Goal: Task Accomplishment & Management: Manage account settings

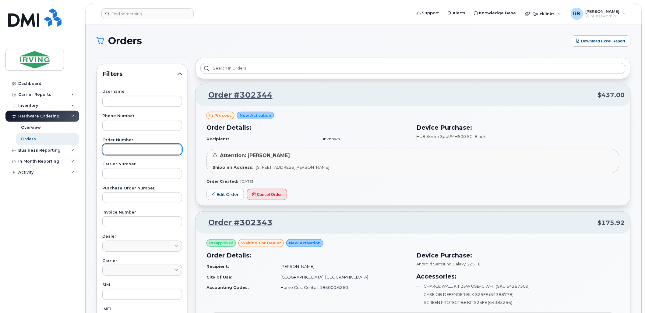
click at [148, 151] on input "text" at bounding box center [142, 149] width 80 height 11
type input "302054"
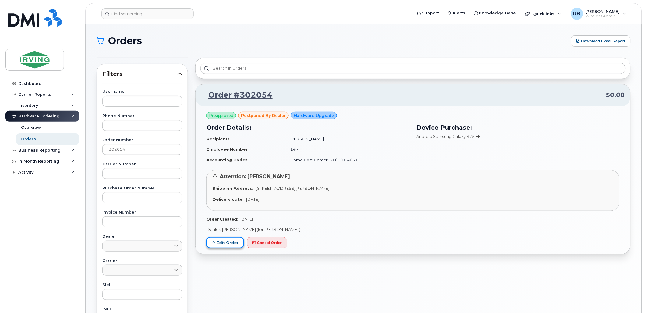
click at [231, 245] on link "Edit Order" at bounding box center [225, 242] width 37 height 11
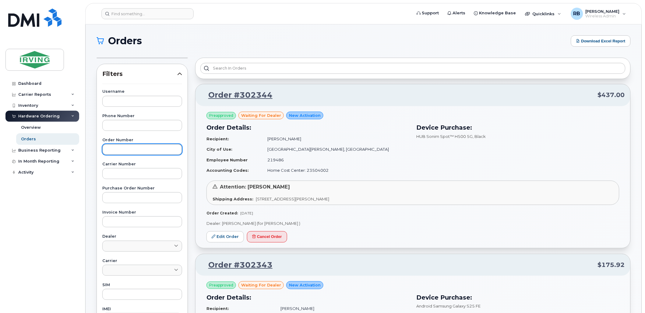
click at [117, 151] on input "text" at bounding box center [142, 149] width 80 height 11
type input "302016"
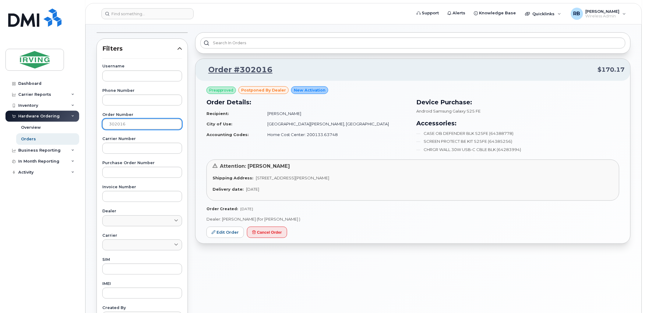
scroll to position [45, 0]
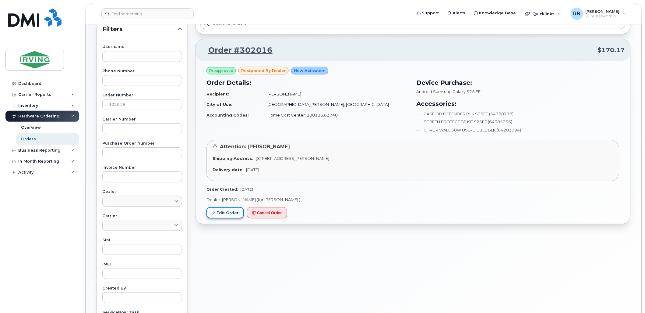
click at [232, 215] on link "Edit Order" at bounding box center [225, 212] width 37 height 11
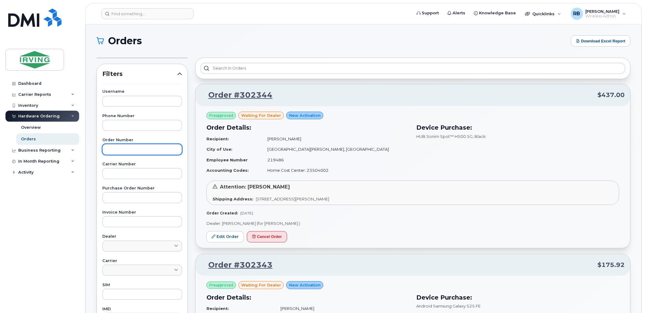
click at [110, 153] on input "text" at bounding box center [142, 149] width 80 height 11
type input "302117"
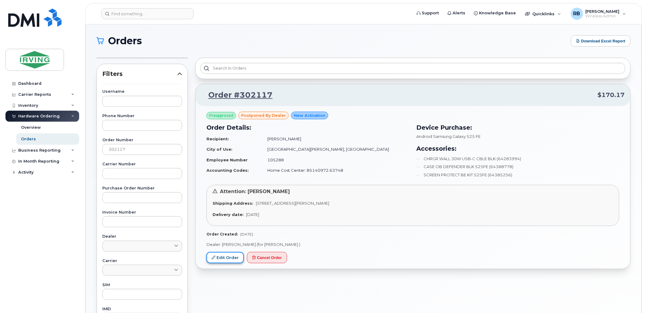
click at [214, 254] on link "Edit Order" at bounding box center [225, 257] width 37 height 11
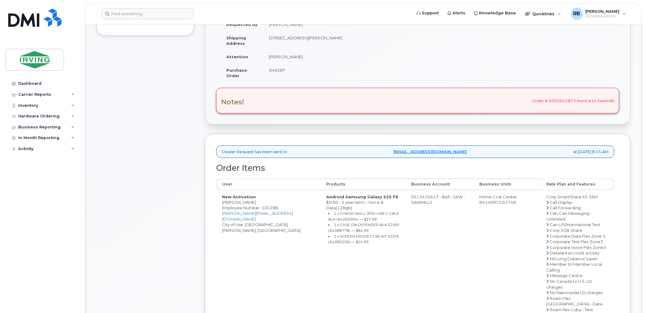
scroll to position [135, 0]
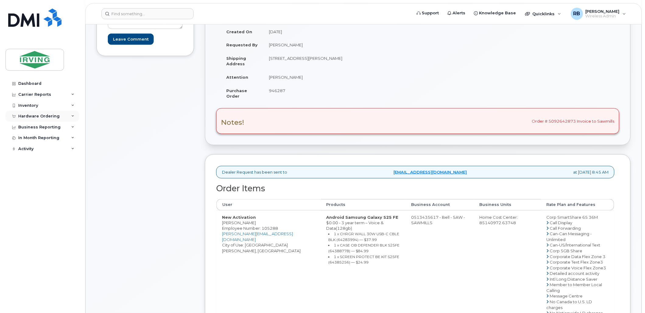
click at [59, 116] on div "Hardware Ordering" at bounding box center [42, 116] width 74 height 11
click at [37, 141] on link "Orders" at bounding box center [47, 139] width 63 height 12
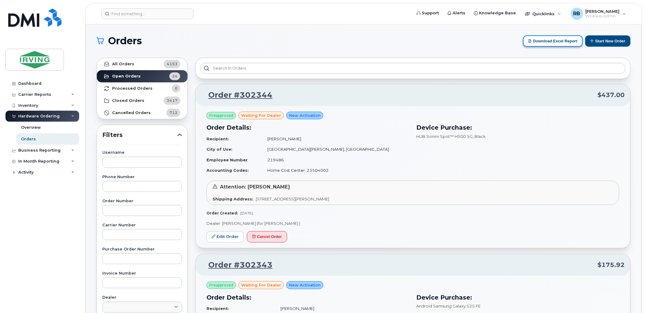
click at [569, 44] on button "Download Excel Report" at bounding box center [554, 40] width 60 height 11
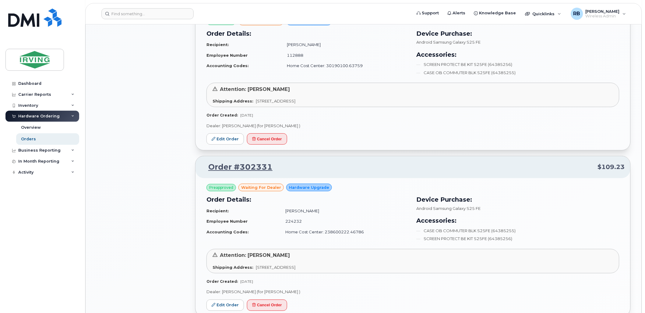
scroll to position [722, 0]
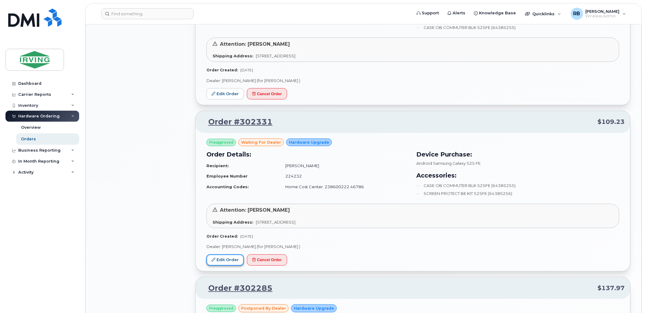
click at [233, 261] on link "Edit Order" at bounding box center [225, 259] width 37 height 11
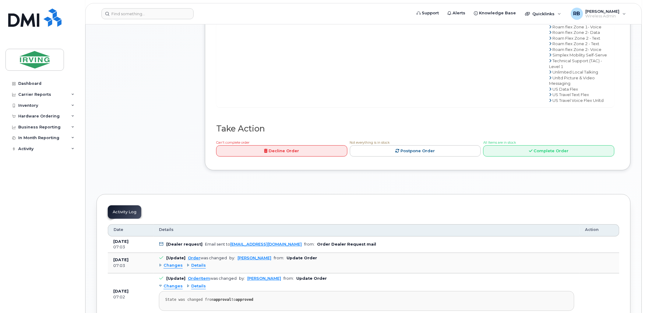
scroll to position [451, 0]
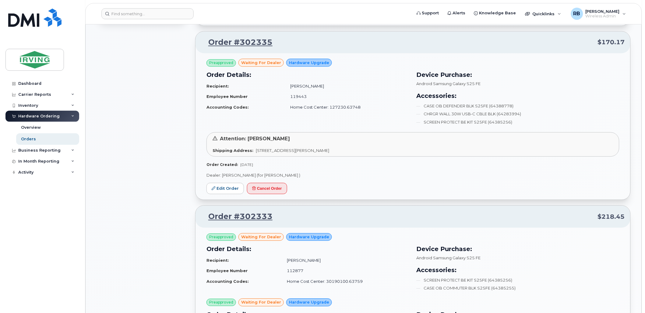
scroll to position [406, 0]
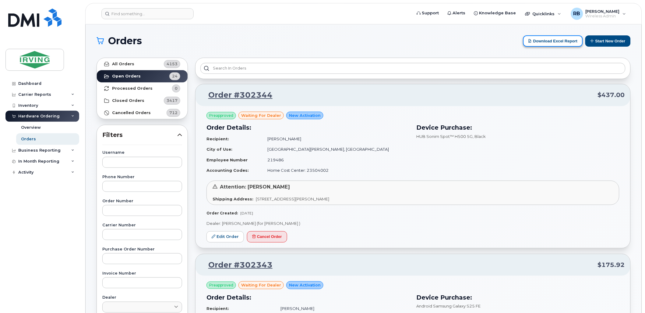
click at [561, 40] on button "Download Excel Report" at bounding box center [554, 40] width 60 height 11
drag, startPoint x: 91, startPoint y: 123, endPoint x: 102, endPoint y: 119, distance: 12.2
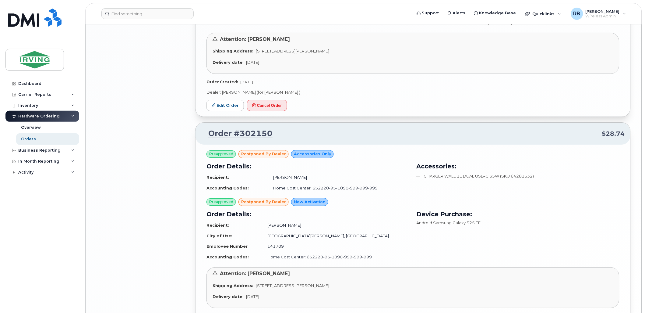
scroll to position [1346, 0]
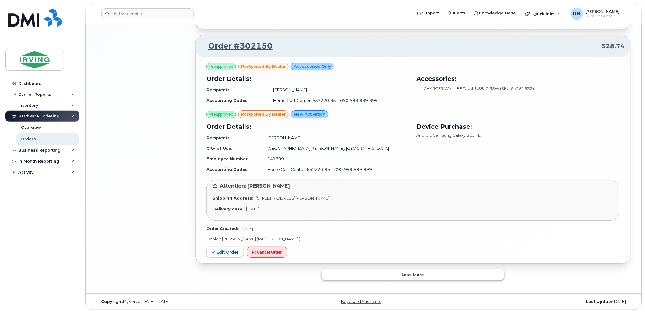
click at [385, 279] on button "Load more" at bounding box center [413, 274] width 183 height 11
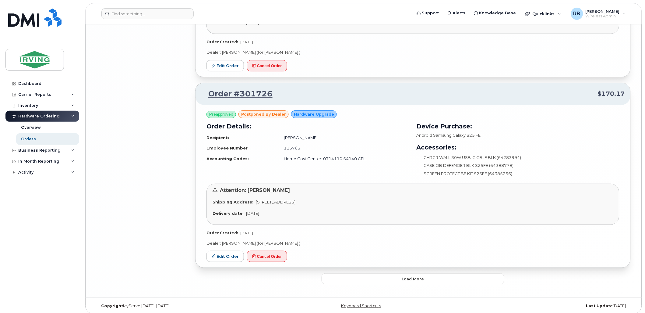
scroll to position [2857, 0]
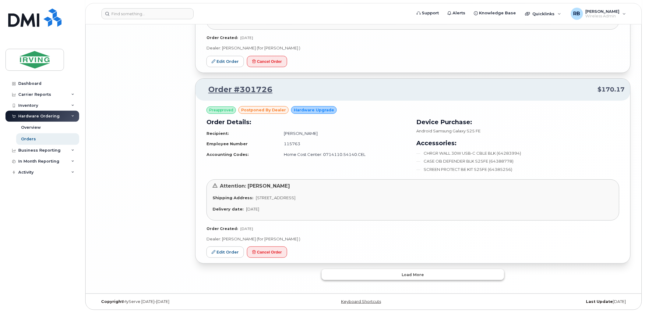
click at [408, 277] on span "Load more" at bounding box center [413, 275] width 22 height 6
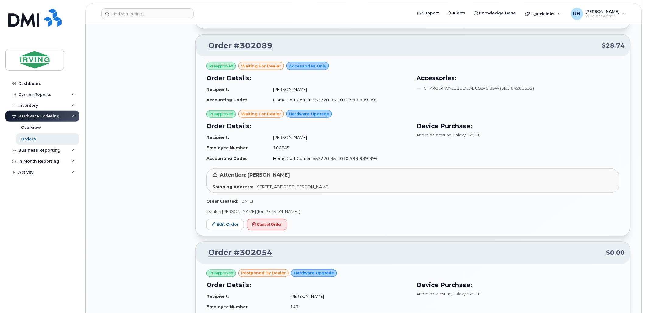
scroll to position [2315, 0]
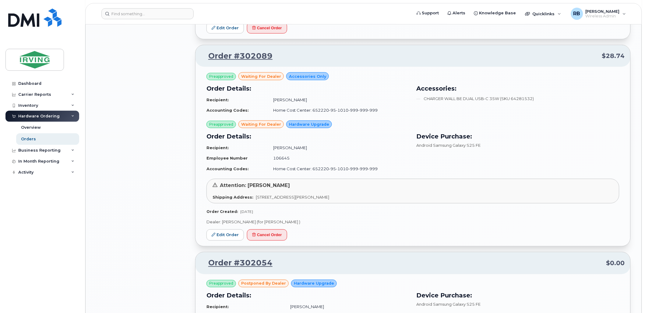
click at [232, 232] on link "Edit Order" at bounding box center [225, 234] width 37 height 11
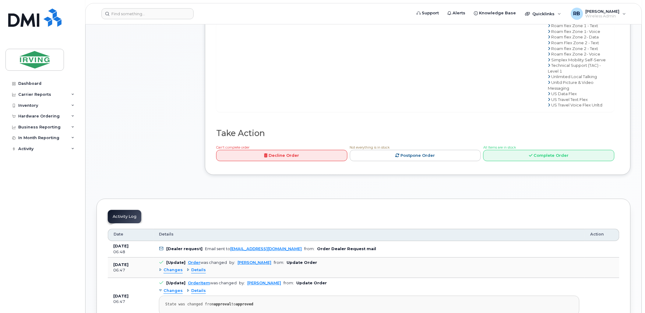
scroll to position [451, 0]
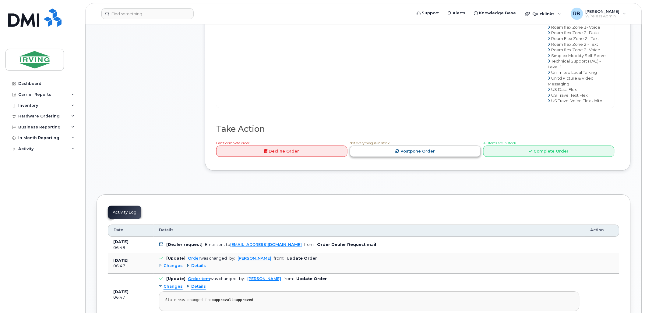
click at [374, 157] on link "Postpone Order" at bounding box center [415, 150] width 131 height 11
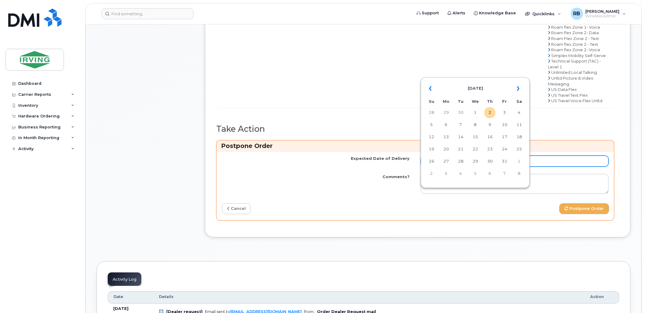
click at [490, 166] on input "Expected Date of Delivery" at bounding box center [515, 160] width 188 height 11
click at [490, 123] on td "9" at bounding box center [490, 124] width 11 height 11
type input "2025-10-09"
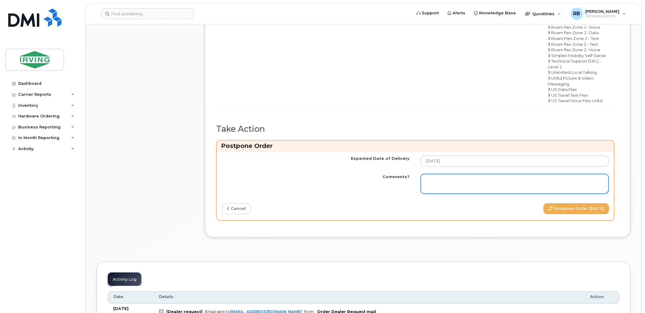
click at [458, 194] on textarea "Comments?" at bounding box center [515, 184] width 188 height 20
paste textarea "Order Confirmation – SO#26211896 Please note that item #64385254 (S25FE phone) …"
type textarea "Order Confirmation – SO#26211896 Please note that item #64385254 (S25FE phone) …"
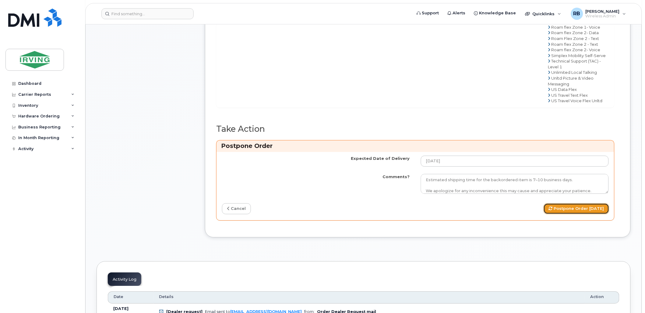
click at [569, 214] on button "Postpone Order 2025-10-09" at bounding box center [577, 208] width 66 height 11
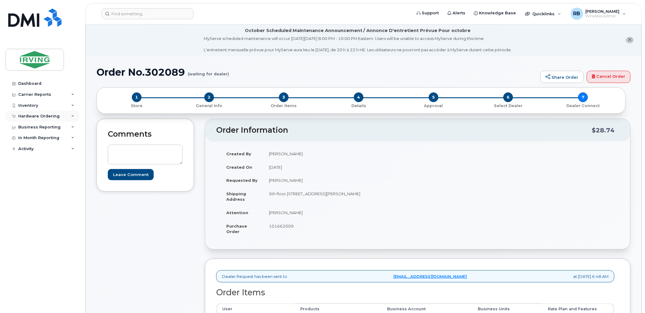
click at [35, 117] on div "Hardware Ordering" at bounding box center [38, 116] width 41 height 5
click at [27, 141] on div "Orders" at bounding box center [28, 138] width 15 height 5
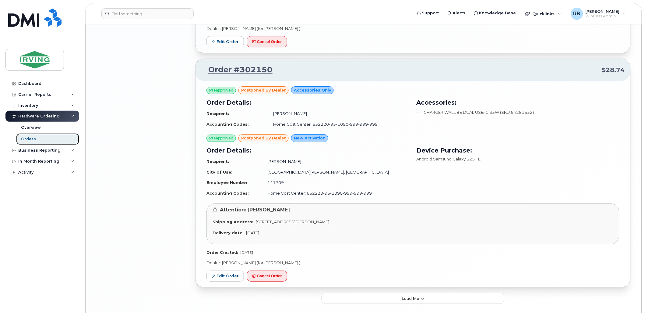
scroll to position [1346, 0]
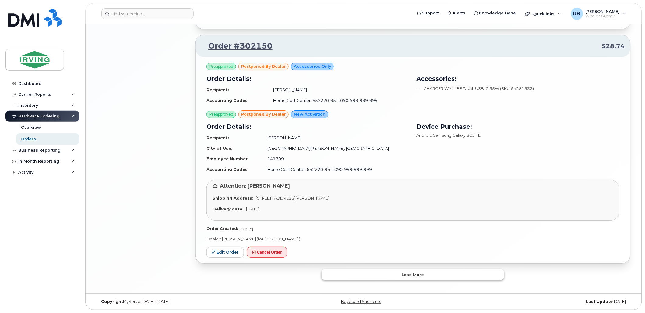
click at [400, 271] on button "Load more" at bounding box center [413, 274] width 183 height 11
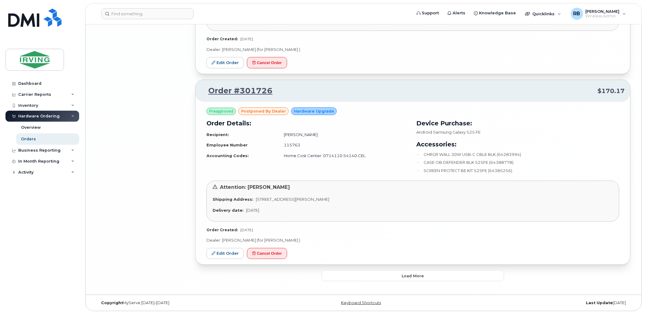
scroll to position [2874, 0]
click at [350, 269] on button "Load more" at bounding box center [413, 274] width 183 height 11
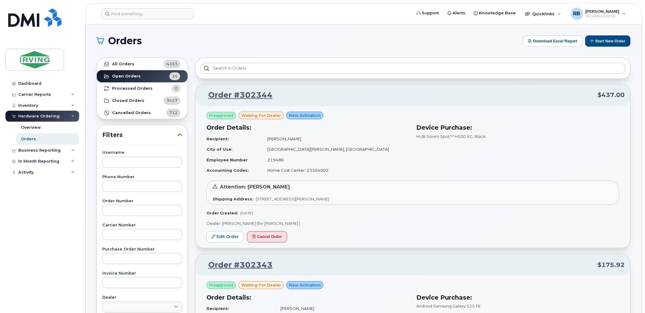
scroll to position [45, 0]
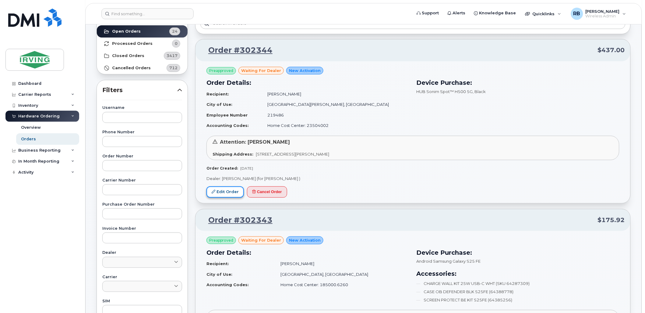
click at [227, 193] on link "Edit Order" at bounding box center [225, 191] width 37 height 11
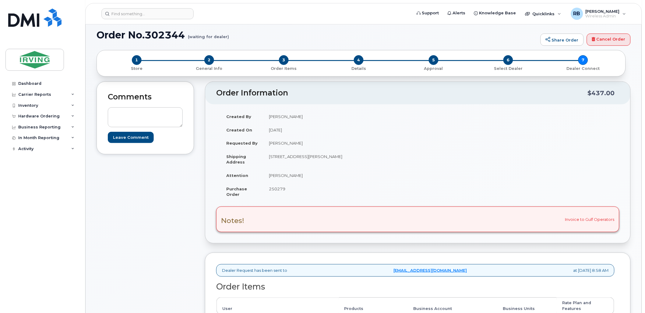
scroll to position [135, 0]
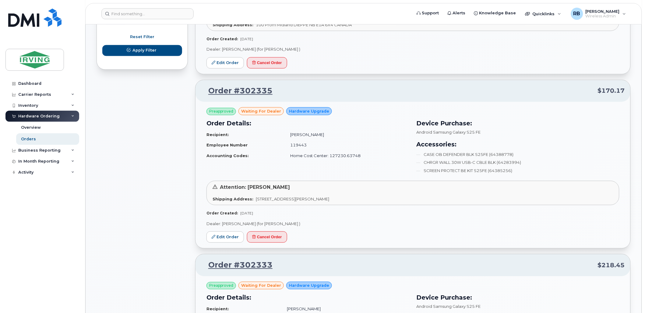
scroll to position [361, 0]
